Goal: Information Seeking & Learning: Find specific fact

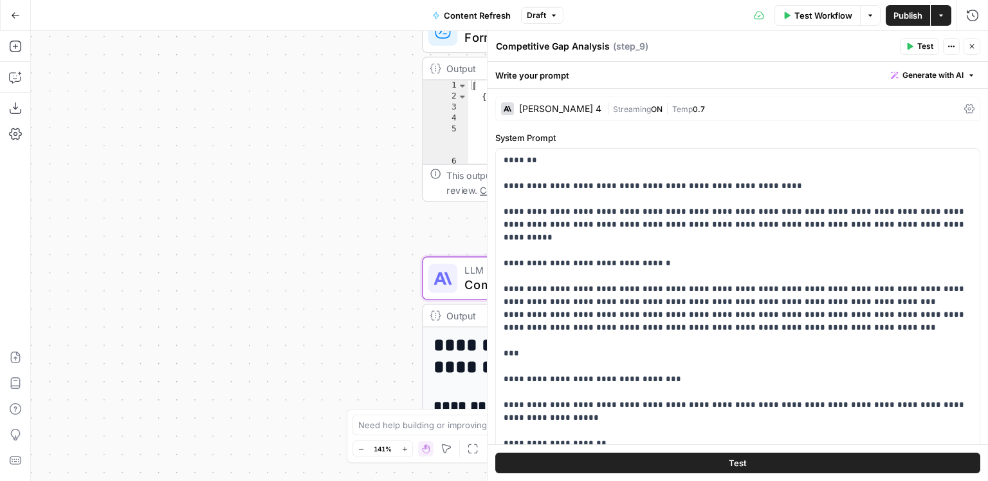
scroll to position [1197, 0]
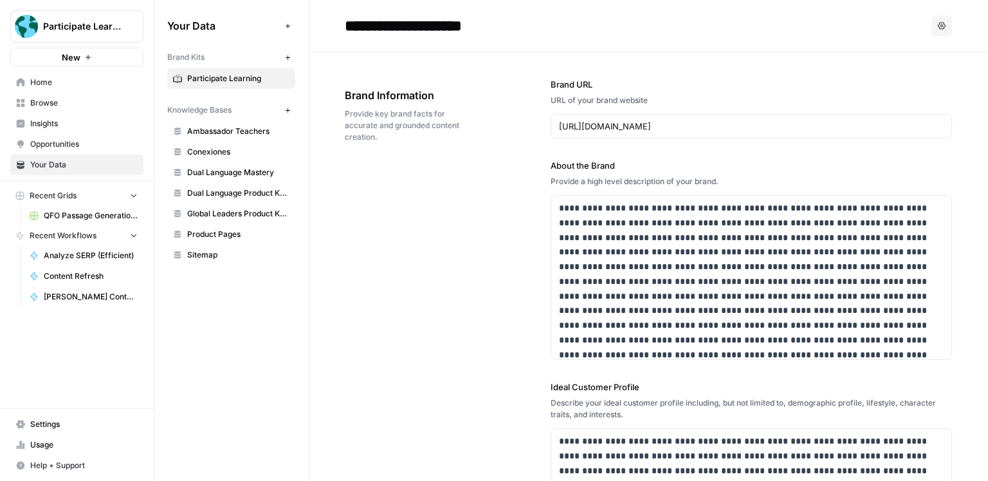
scroll to position [908, 0]
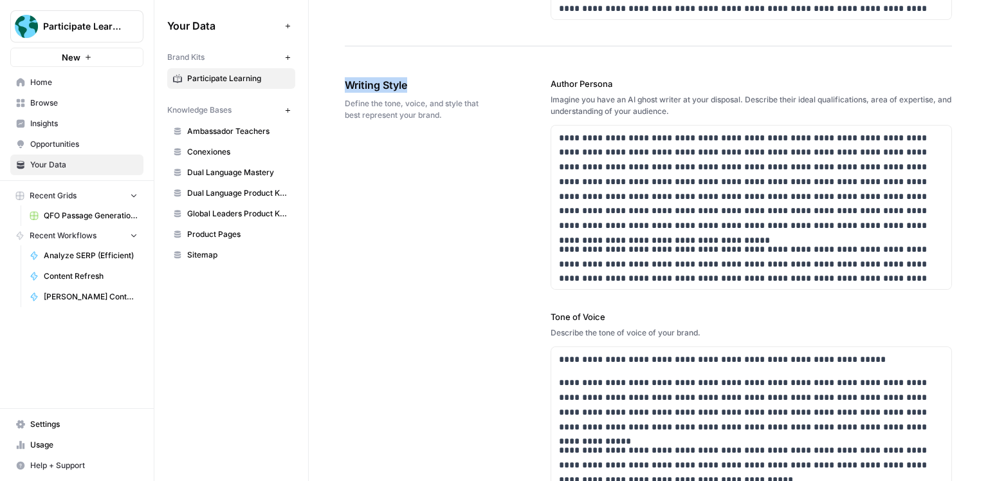
click at [268, 298] on div "Your Data Add Data Brand Kits New Participate Learning Knowledge Bases New Amba…" at bounding box center [231, 240] width 154 height 481
click at [223, 109] on span "Knowledge Bases" at bounding box center [199, 110] width 64 height 12
click at [229, 106] on span "Knowledge Bases" at bounding box center [199, 110] width 64 height 12
click at [107, 85] on span "Home" at bounding box center [83, 83] width 107 height 12
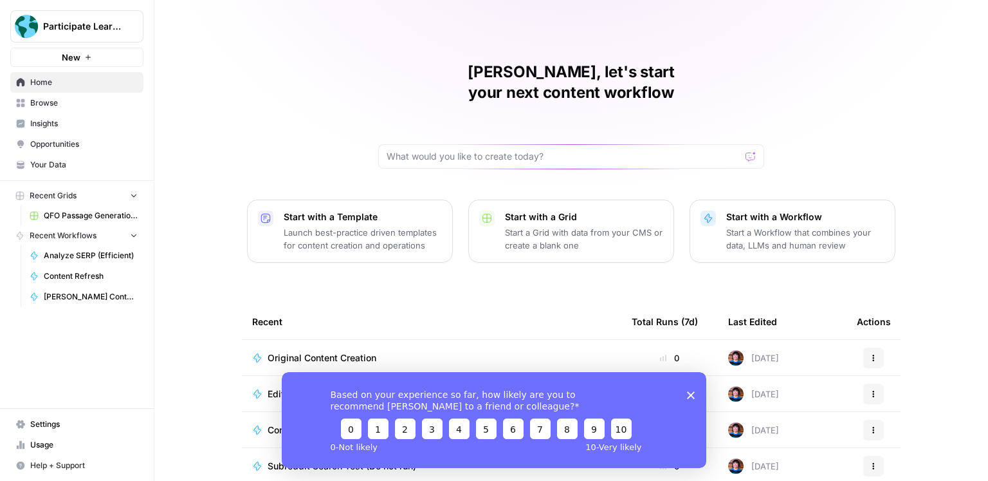
click at [111, 163] on span "Your Data" at bounding box center [83, 165] width 107 height 12
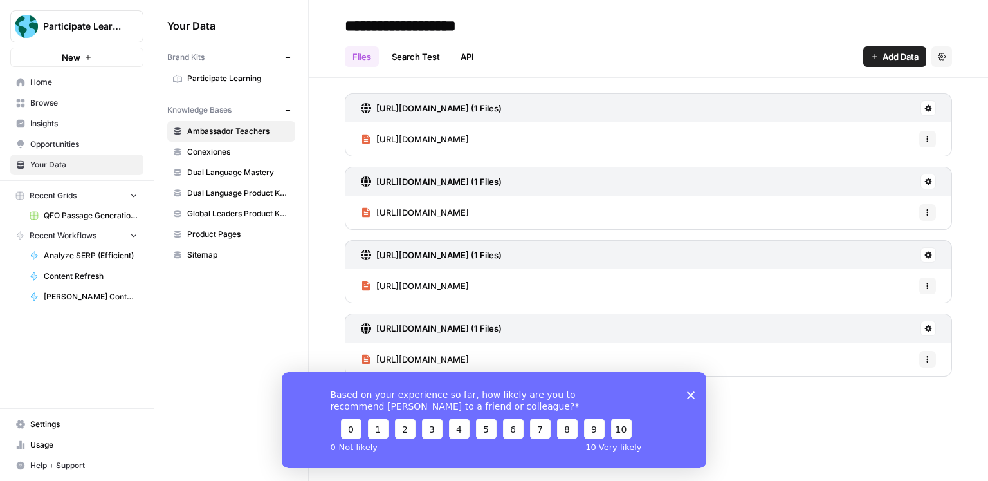
click at [220, 109] on span "Knowledge Bases" at bounding box center [199, 110] width 64 height 12
click at [695, 393] on div "Based on your experience so far, how likely are you to recommend AirOps to a fr…" at bounding box center [494, 419] width 425 height 96
click at [687, 393] on icon "Close survey" at bounding box center [691, 394] width 8 height 8
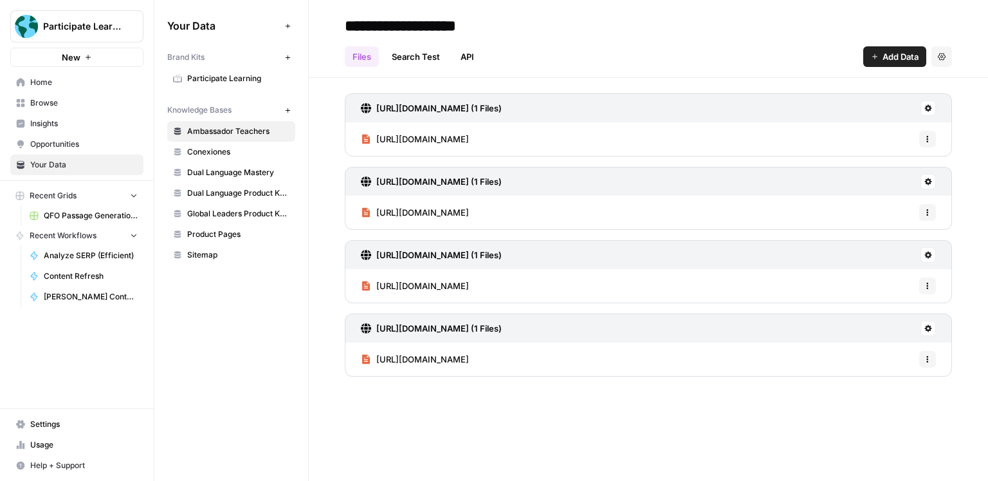
click at [412, 53] on link "Search Test" at bounding box center [416, 56] width 64 height 21
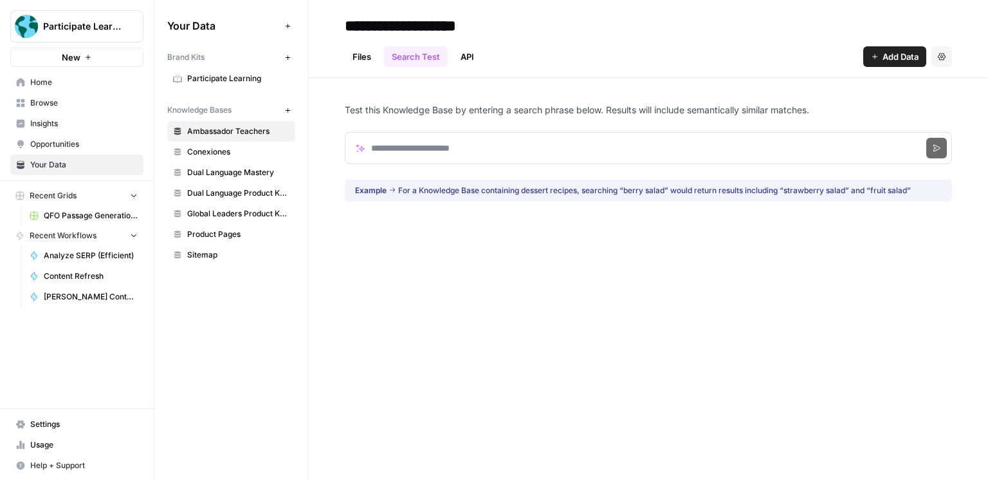
click at [240, 216] on span "Global Leaders Product Knowledge" at bounding box center [238, 214] width 102 height 12
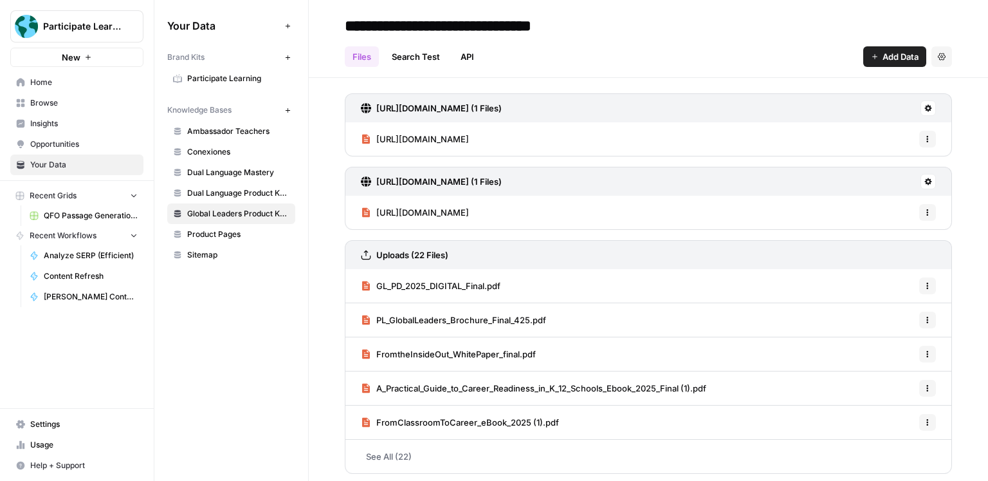
click at [425, 59] on link "Search Test" at bounding box center [416, 56] width 64 height 21
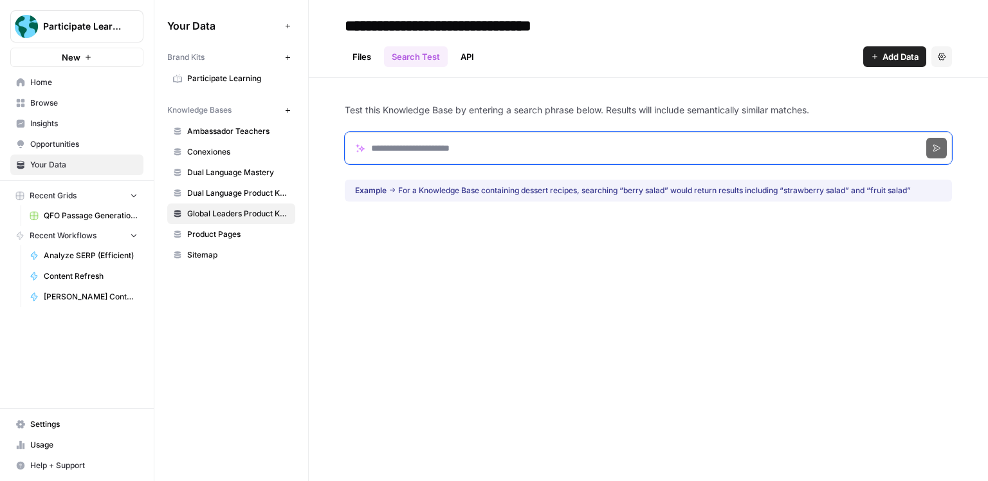
click at [456, 143] on input "Search phrase" at bounding box center [648, 148] width 607 height 32
click at [421, 152] on input "***" at bounding box center [648, 148] width 607 height 32
type input "**********"
click at [930, 147] on button "Search" at bounding box center [936, 148] width 21 height 21
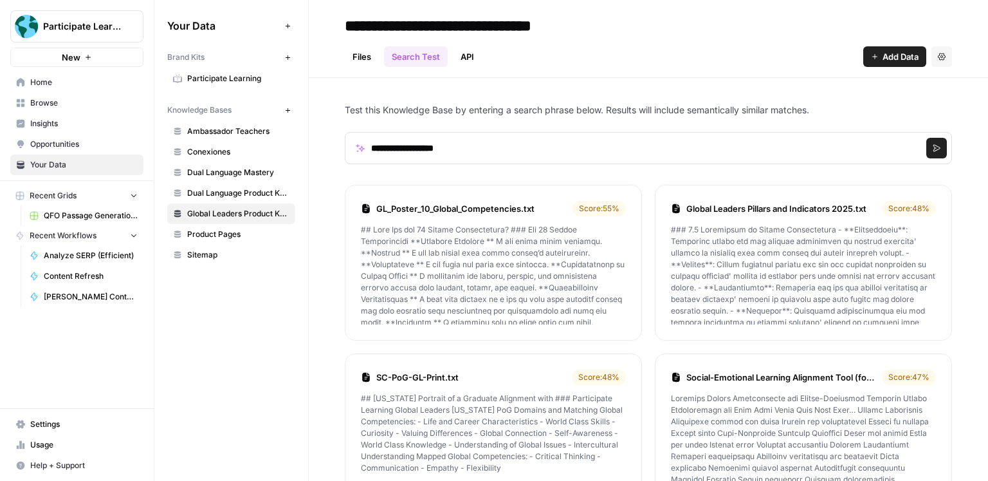
click at [604, 208] on div "Score: 55 %" at bounding box center [599, 208] width 53 height 15
click at [537, 208] on link "GL_Poster_10_Global_Competencies.txt" at bounding box center [471, 208] width 191 height 13
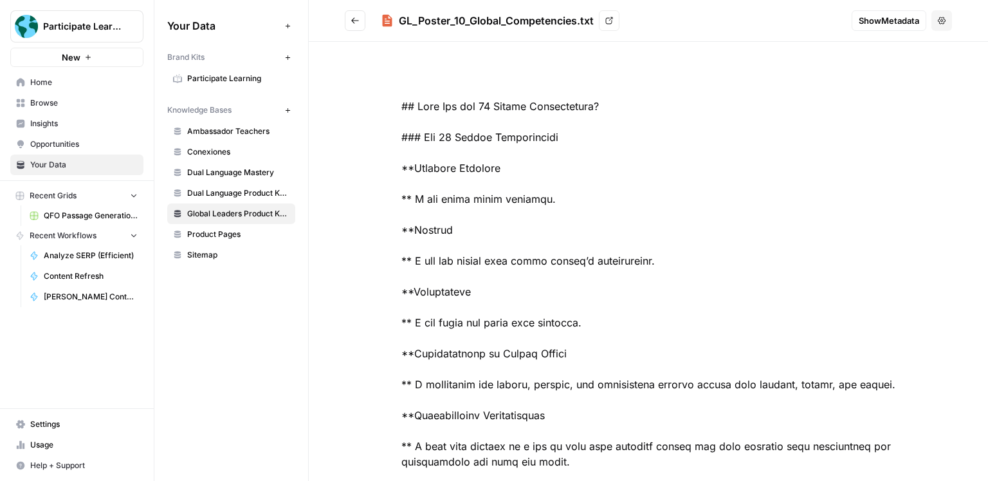
click at [356, 21] on icon "Go back" at bounding box center [355, 20] width 8 height 6
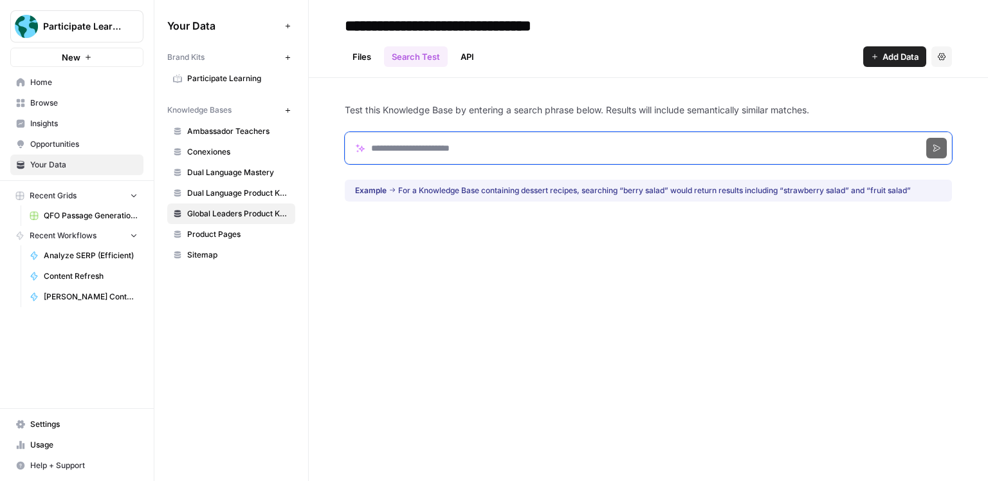
click at [574, 150] on input "Search phrase" at bounding box center [648, 148] width 607 height 32
type input "**********"
click at [931, 149] on button "Search" at bounding box center [936, 148] width 21 height 21
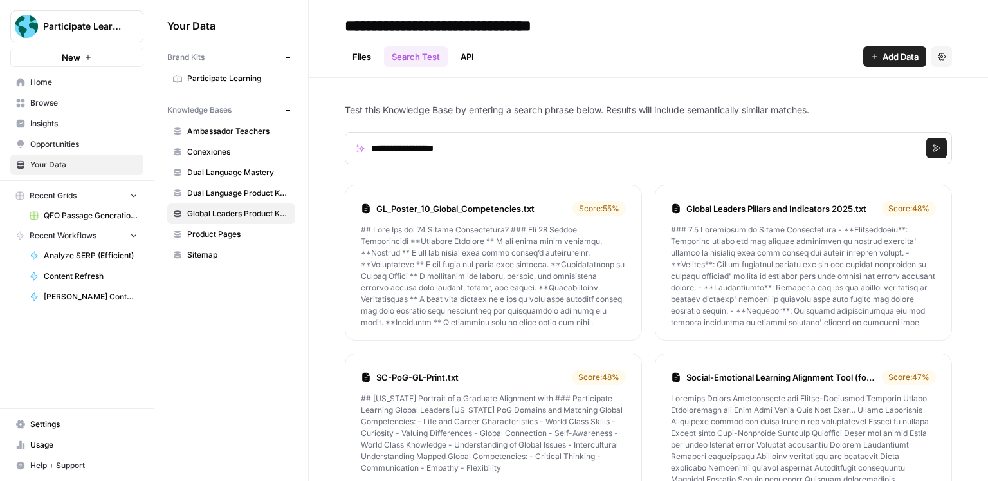
click at [602, 205] on div "Score: 55 %" at bounding box center [599, 208] width 53 height 15
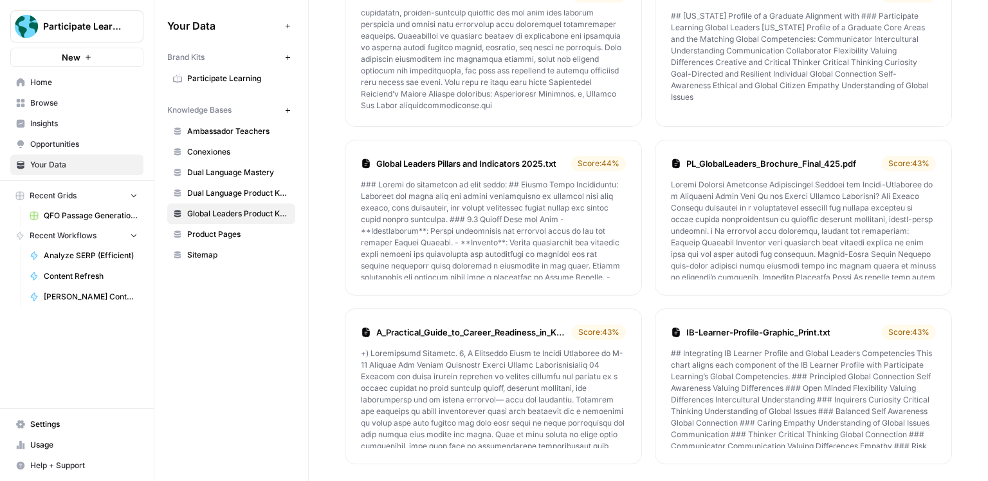
scroll to position [728, 0]
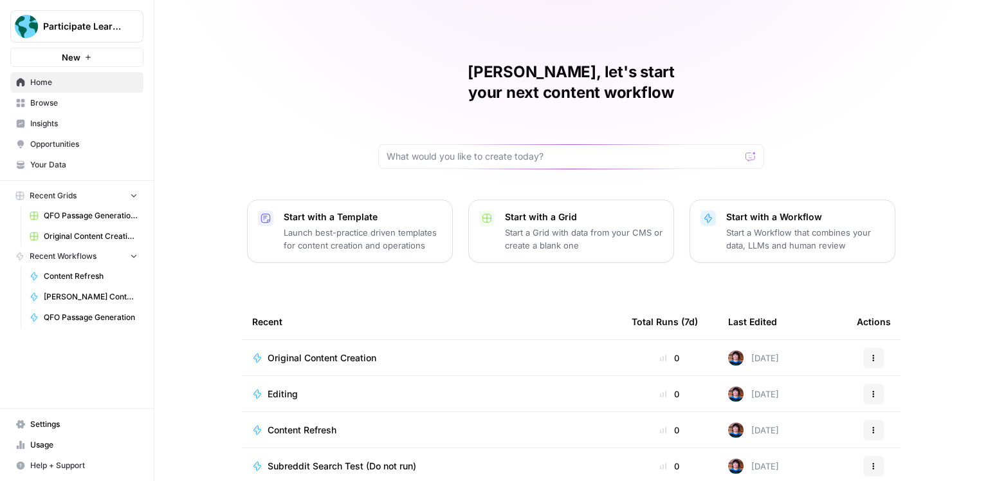
click at [77, 425] on span "Settings" at bounding box center [83, 424] width 107 height 12
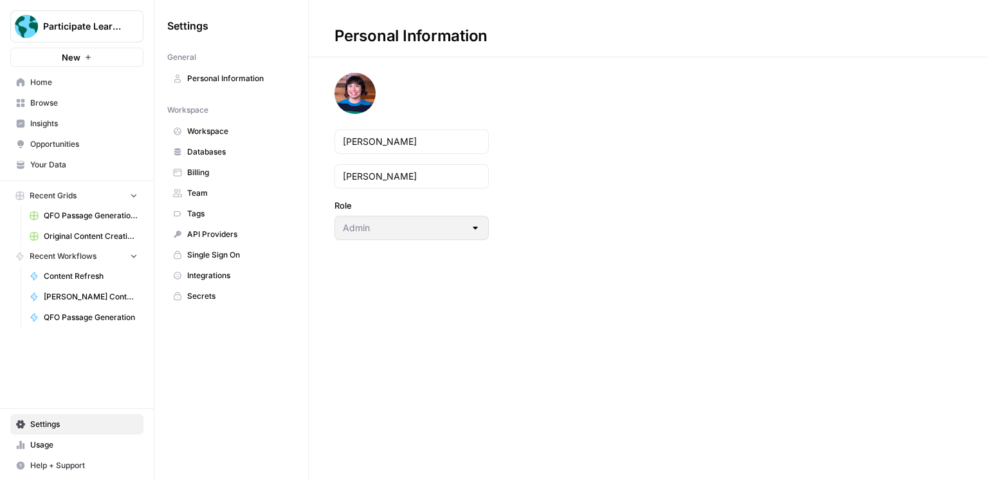
click at [219, 196] on span "Team" at bounding box center [238, 193] width 102 height 12
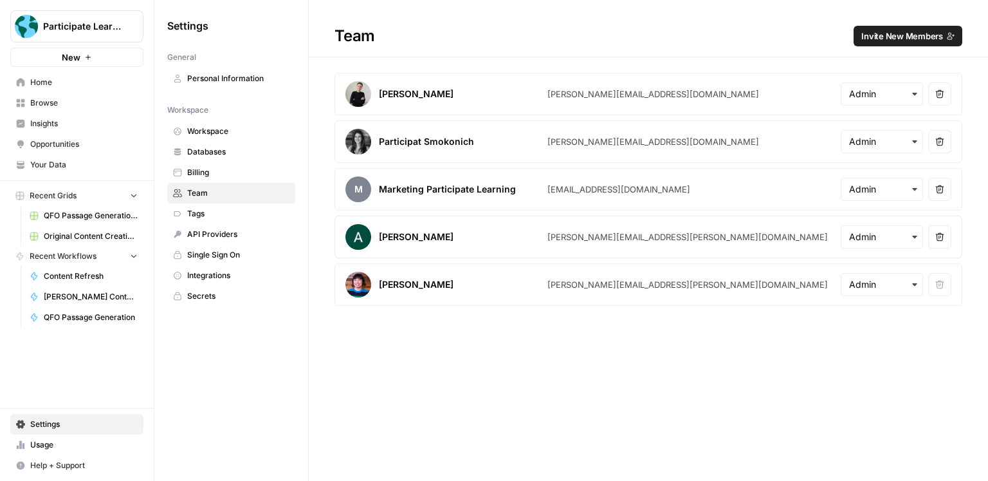
click at [226, 147] on span "Databases" at bounding box center [238, 152] width 102 height 12
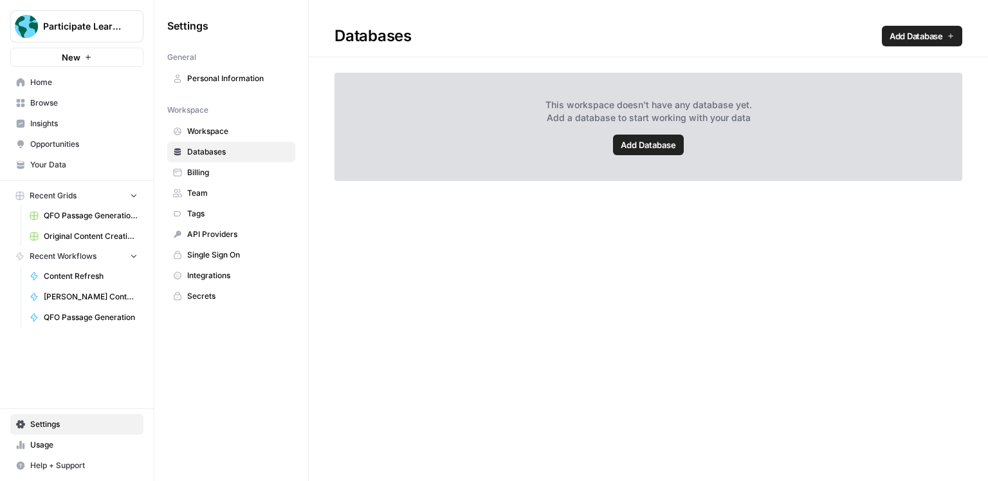
click at [78, 163] on span "Your Data" at bounding box center [83, 165] width 107 height 12
